Goal: Contribute content: Contribute content

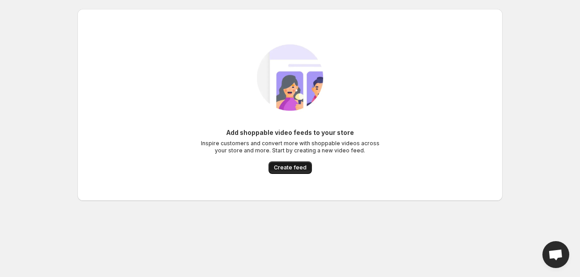
click at [289, 168] on span "Create feed" at bounding box center [290, 167] width 33 height 7
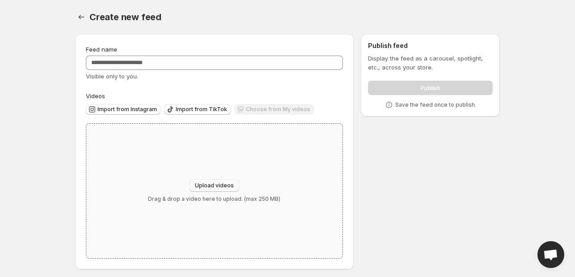
click at [216, 188] on span "Upload videos" at bounding box center [214, 185] width 39 height 7
click at [217, 189] on button "Upload videos" at bounding box center [215, 185] width 50 height 13
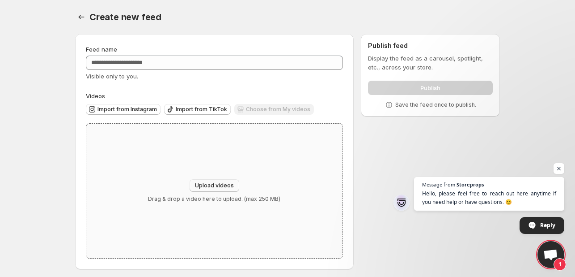
type input "**********"
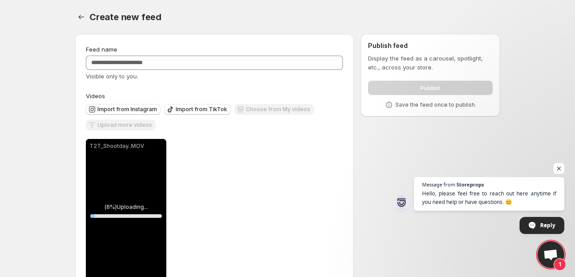
click at [555, 165] on span "Open chat" at bounding box center [559, 168] width 11 height 11
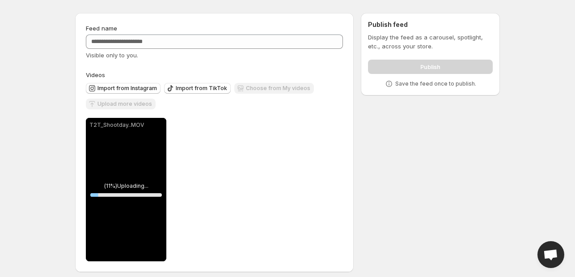
scroll to position [27, 0]
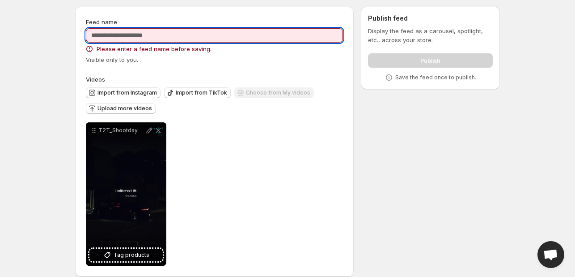
click at [199, 36] on input "Feed name" at bounding box center [214, 35] width 257 height 14
type input "*"
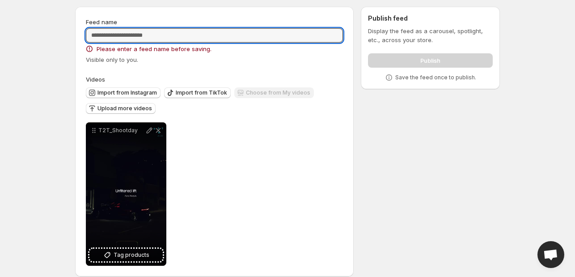
paste input "**********"
type input "**********"
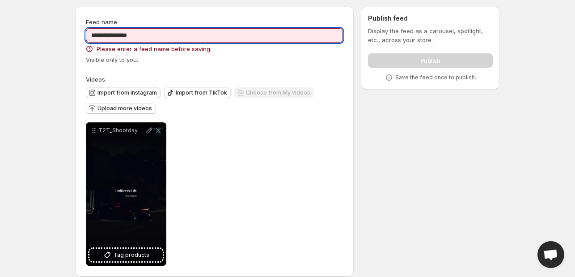
click at [206, 119] on div "**********" at bounding box center [214, 192] width 257 height 147
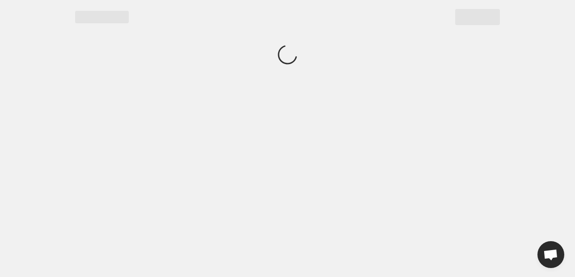
scroll to position [0, 0]
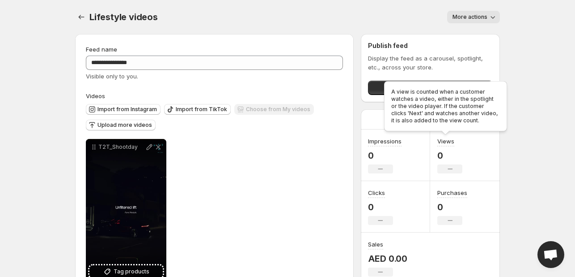
click at [440, 93] on div "A view is counted when a customer watches a video, either in the spotlight or t…" at bounding box center [446, 107] width 127 height 57
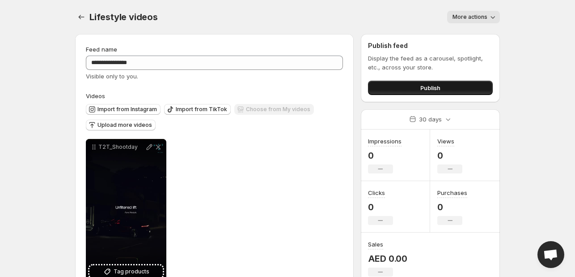
click at [379, 90] on button "Publish" at bounding box center [430, 88] width 125 height 14
click at [467, 22] on button "More actions" at bounding box center [473, 17] width 53 height 13
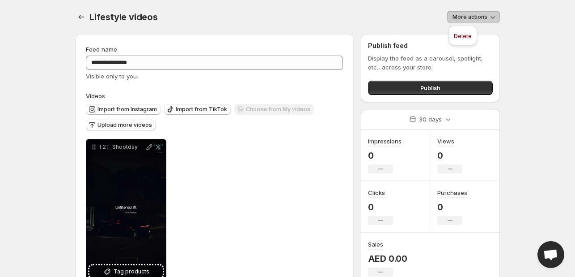
click at [485, 19] on span "More actions" at bounding box center [470, 16] width 35 height 7
click at [83, 16] on icon "Settings" at bounding box center [81, 17] width 9 height 9
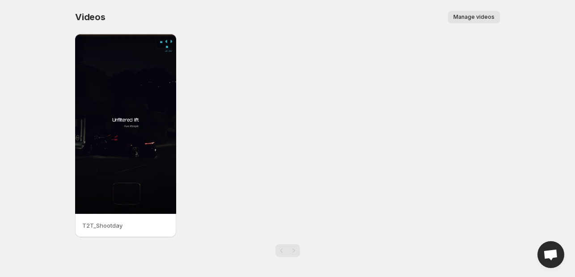
click at [491, 17] on span "Manage videos" at bounding box center [474, 16] width 41 height 7
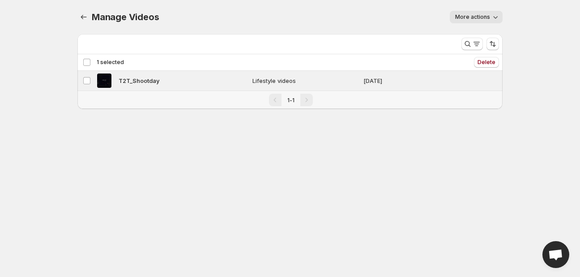
click at [486, 21] on button "More actions" at bounding box center [476, 17] width 53 height 13
click at [472, 36] on span "Regenerate missing previews" at bounding box center [497, 35] width 83 height 7
click at [228, 144] on body "Home Feeds Videos Subscription Settings Manage Videos. This page is ready Manag…" at bounding box center [290, 138] width 580 height 277
click at [83, 58] on div "Deselect video 1 selected" at bounding box center [103, 62] width 41 height 8
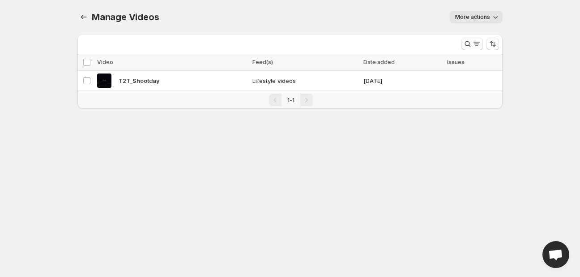
click at [138, 132] on body "Home Feeds Videos Subscription Settings Manage Videos. This page is ready Manag…" at bounding box center [290, 138] width 580 height 277
click at [84, 15] on icon "Manage Videos" at bounding box center [83, 17] width 9 height 9
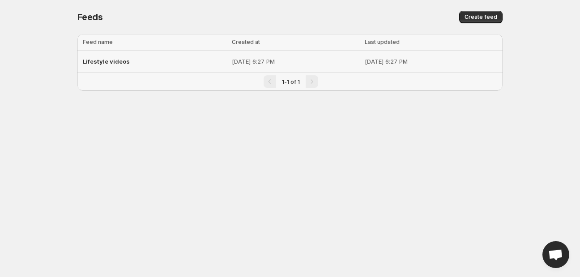
click at [232, 61] on p "[DATE] 6:27 PM" at bounding box center [296, 61] width 128 height 9
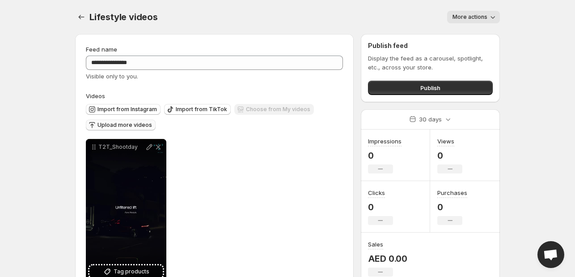
click at [129, 127] on span "Upload more videos" at bounding box center [125, 124] width 55 height 7
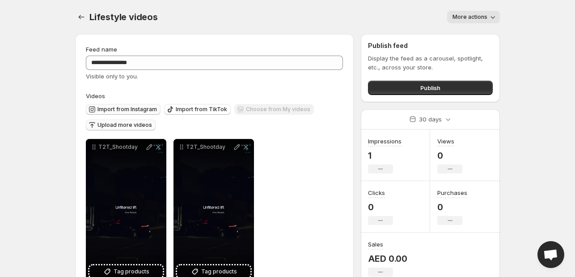
click at [145, 106] on span "Import from Instagram" at bounding box center [128, 109] width 60 height 7
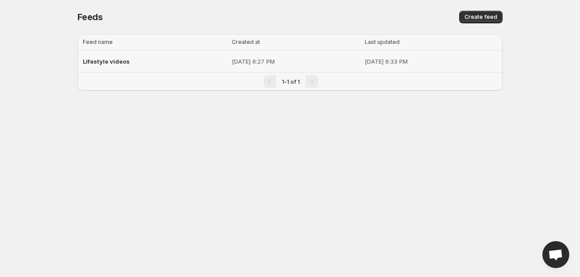
click at [115, 61] on span "Lifestyle videos" at bounding box center [106, 61] width 47 height 7
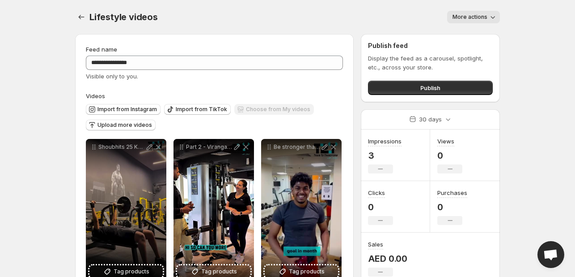
click at [485, 18] on span "More actions" at bounding box center [470, 16] width 35 height 7
click at [487, 20] on span "More actions" at bounding box center [470, 16] width 35 height 7
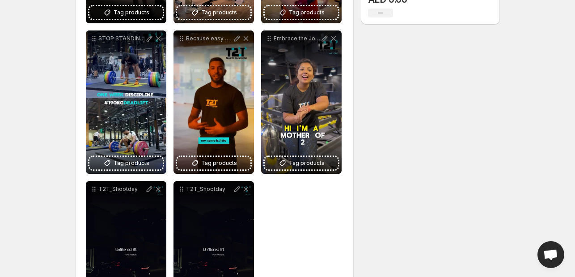
scroll to position [328, 0]
